Goal: Task Accomplishment & Management: Manage account settings

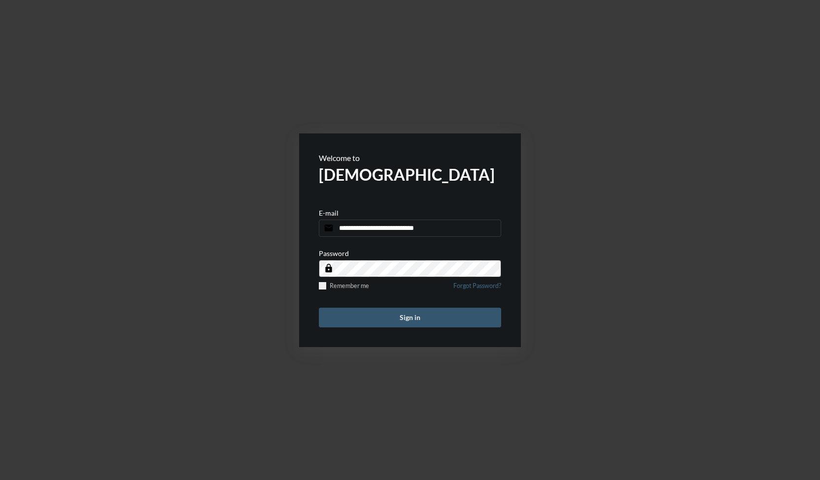
click at [433, 317] on button "Sign in" at bounding box center [410, 318] width 182 height 20
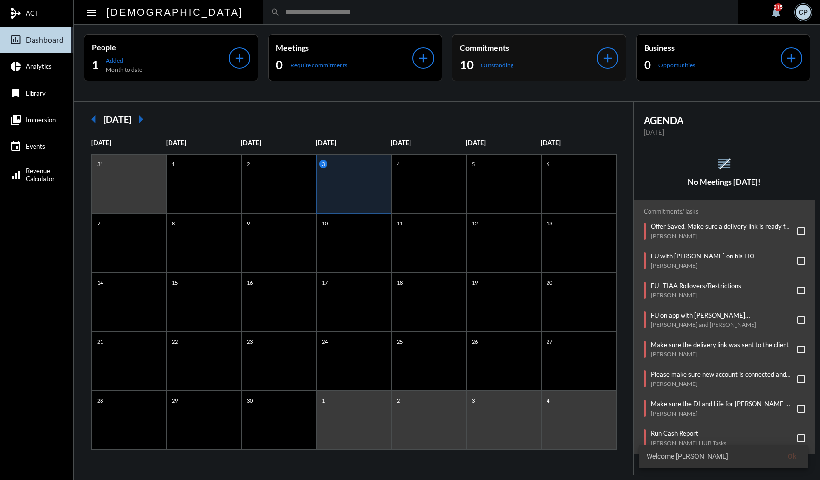
click at [549, 67] on div "10 Outstanding" at bounding box center [528, 65] width 137 height 16
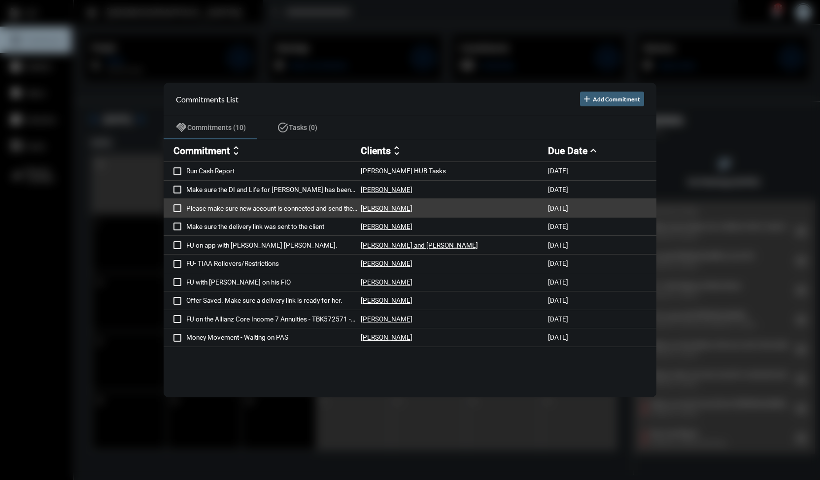
click at [177, 208] on span at bounding box center [177, 208] width 8 height 8
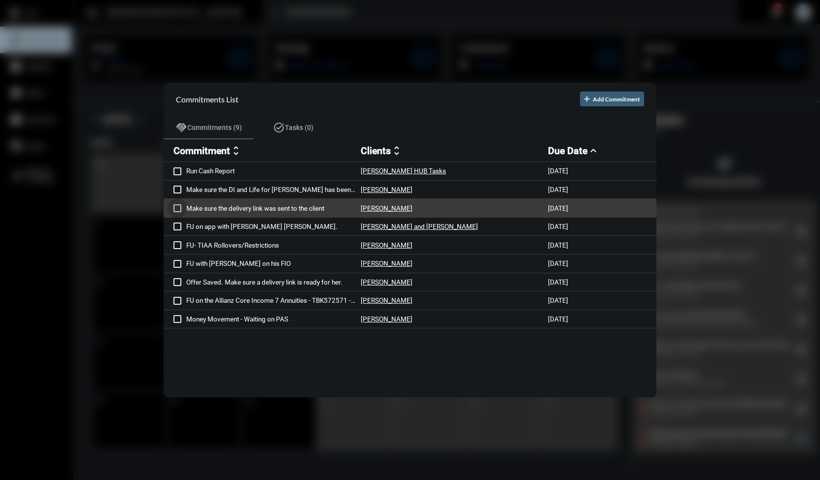
click at [177, 209] on span at bounding box center [177, 208] width 8 height 8
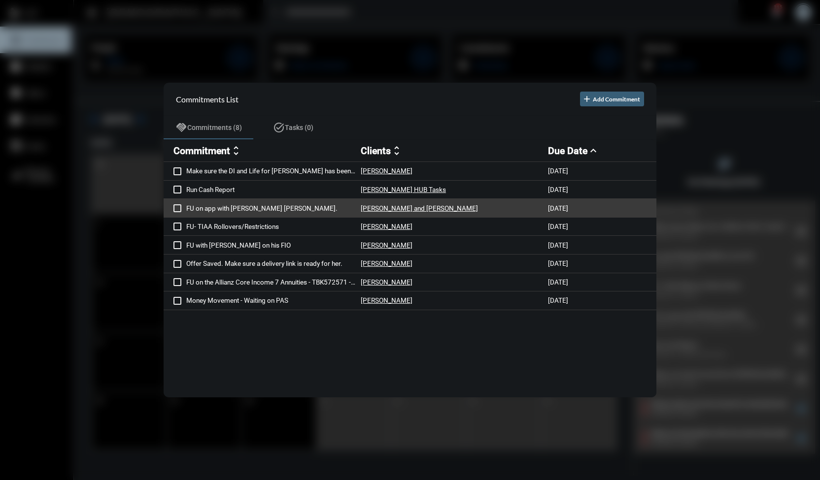
click at [250, 210] on p "FU on app with [PERSON_NAME] [PERSON_NAME]." at bounding box center [273, 208] width 174 height 8
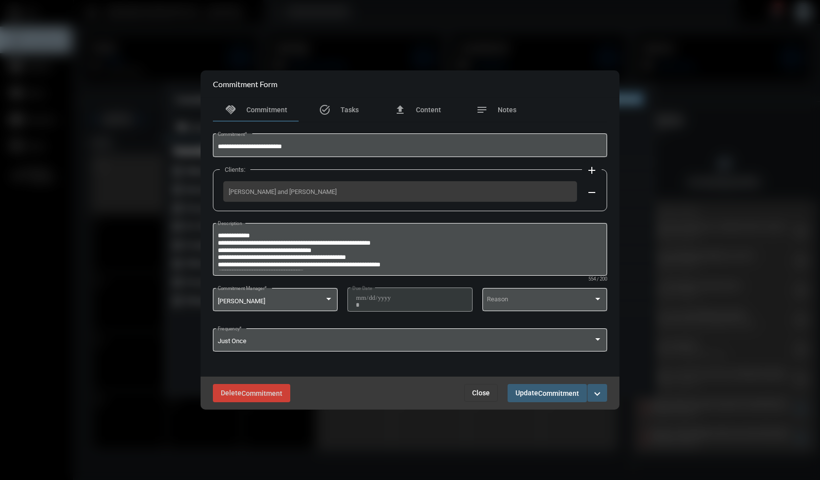
click at [597, 396] on mat-icon "expand_more" at bounding box center [597, 394] width 12 height 12
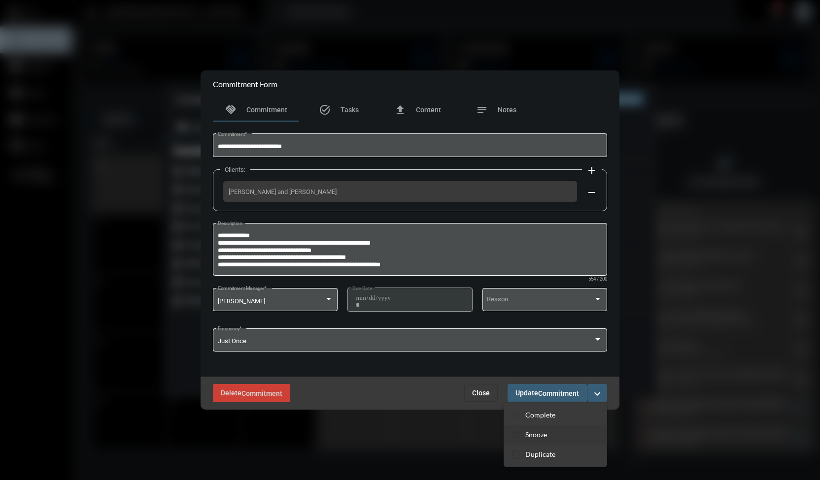
click at [542, 434] on p "Snooze" at bounding box center [536, 434] width 22 height 8
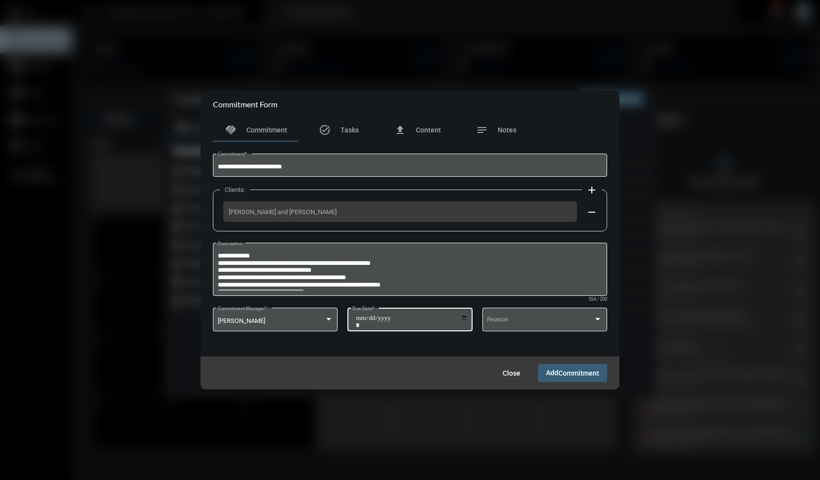
click at [464, 319] on input "**********" at bounding box center [412, 322] width 112 height 14
type input "**********"
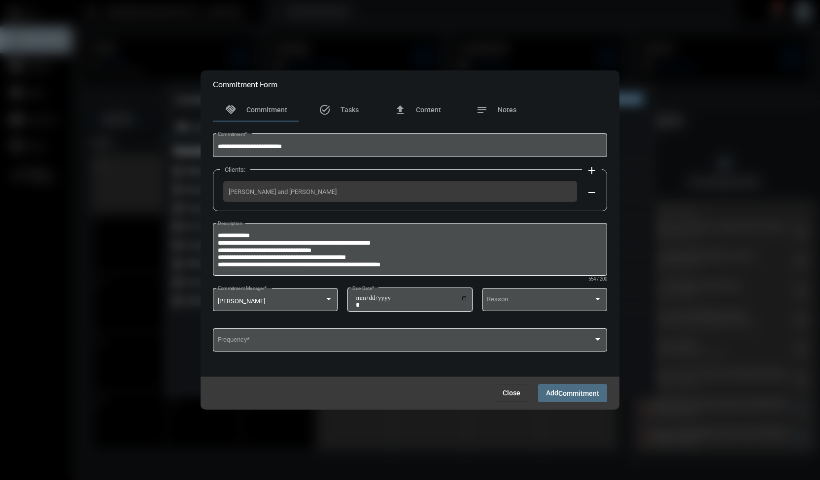
click at [555, 394] on span "Add Commitment" at bounding box center [572, 393] width 53 height 8
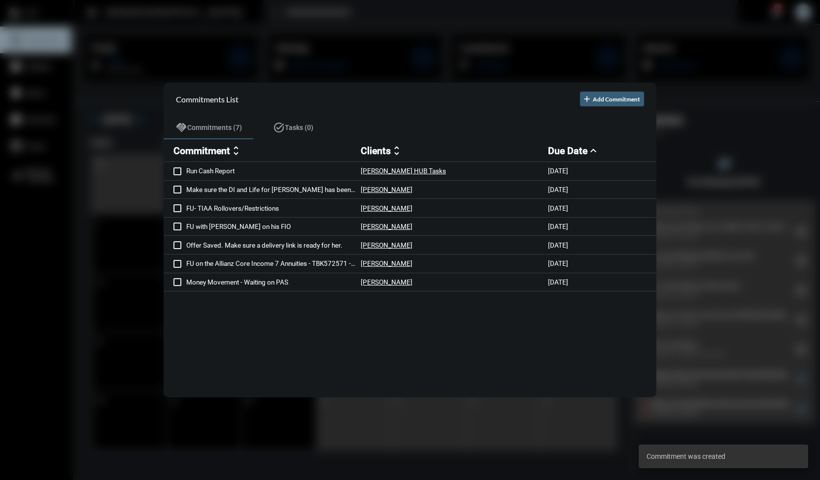
click at [264, 28] on div at bounding box center [410, 240] width 820 height 480
